Goal: Transaction & Acquisition: Purchase product/service

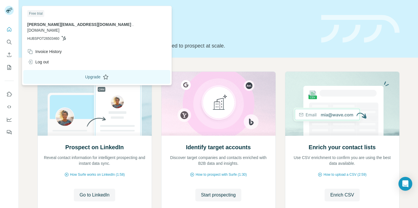
click at [53, 70] on button "Upgrade" at bounding box center [96, 77] width 147 height 14
click at [11, 3] on div at bounding box center [10, 11] width 17 height 19
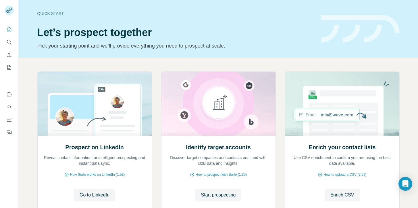
click at [8, 15] on rect at bounding box center [9, 10] width 9 height 9
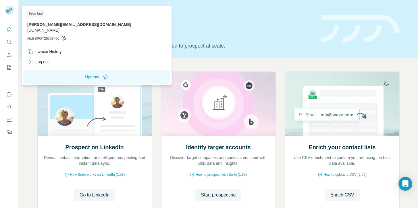
click at [37, 12] on div "Free trial" at bounding box center [35, 13] width 17 height 7
click at [13, 28] on button "Quick start" at bounding box center [9, 29] width 9 height 10
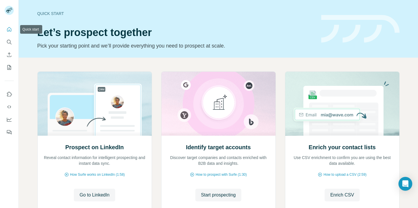
click at [11, 39] on button "Search" at bounding box center [9, 42] width 9 height 10
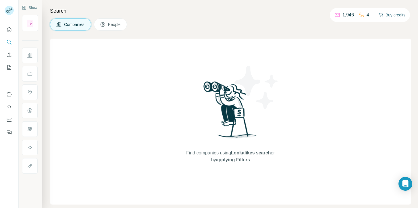
click at [383, 16] on button "Buy credits" at bounding box center [392, 15] width 27 height 8
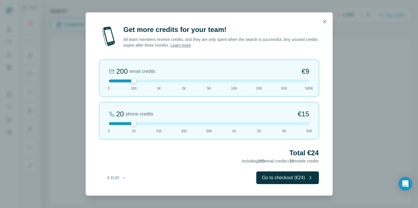
drag, startPoint x: 131, startPoint y: 124, endPoint x: 144, endPoint y: 122, distance: 12.7
click at [144, 122] on div at bounding box center [209, 123] width 201 height 3
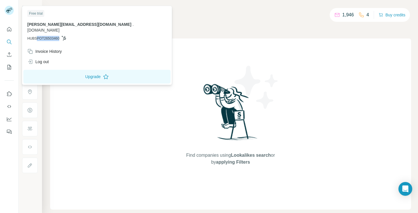
drag, startPoint x: 37, startPoint y: 32, endPoint x: 63, endPoint y: 32, distance: 25.9
click at [63, 36] on p "HUBSPOT26503460" at bounding box center [96, 38] width 139 height 5
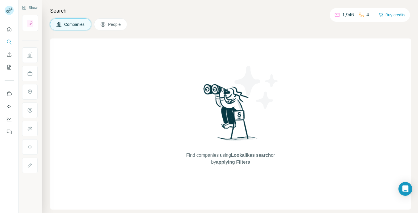
click at [68, 121] on div "Find companies using Lookalikes search or by applying Filters" at bounding box center [230, 124] width 361 height 171
click at [165, 46] on div "Find companies using Lookalikes search or by applying Filters" at bounding box center [230, 124] width 361 height 171
click at [12, 28] on button "Quick start" at bounding box center [9, 29] width 9 height 10
